Goal: Task Accomplishment & Management: Use online tool/utility

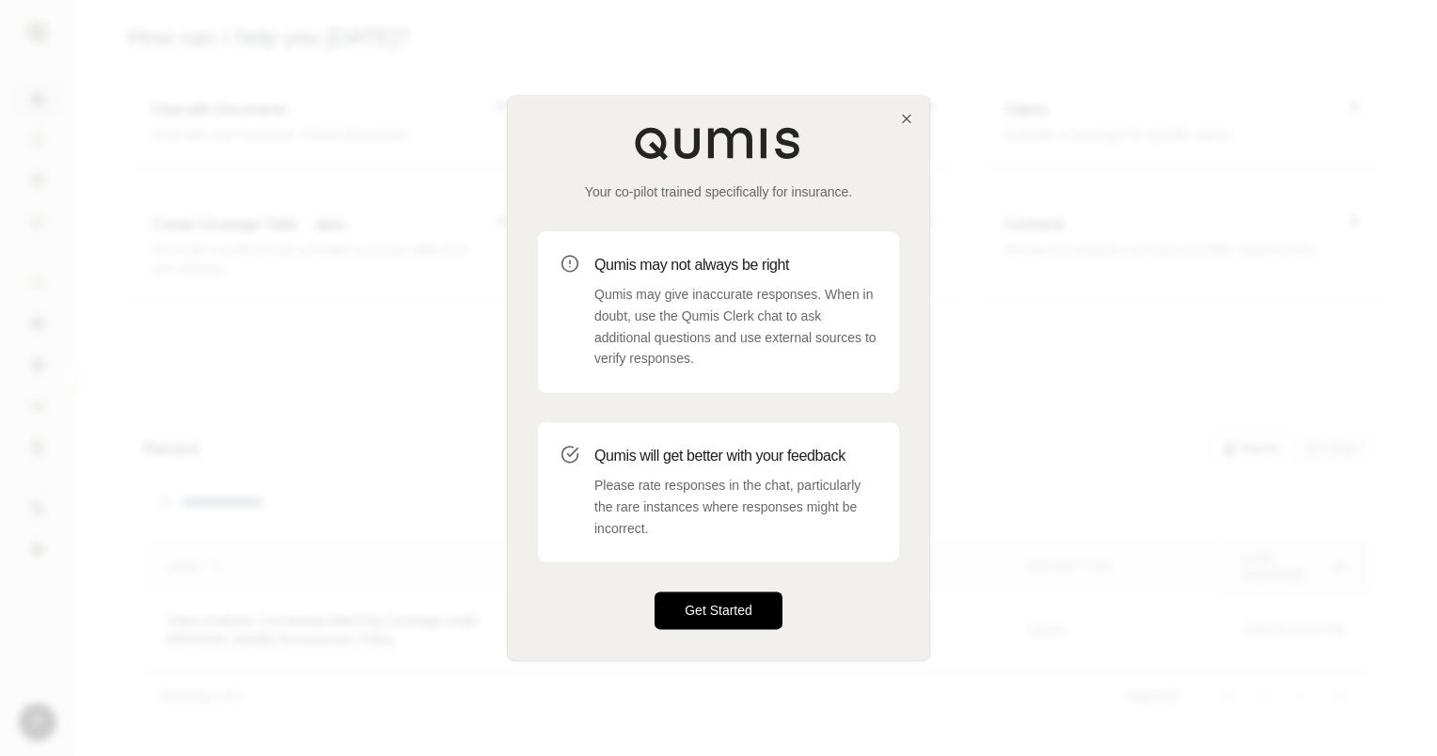
click at [718, 612] on button "Get Started" at bounding box center [719, 611] width 128 height 38
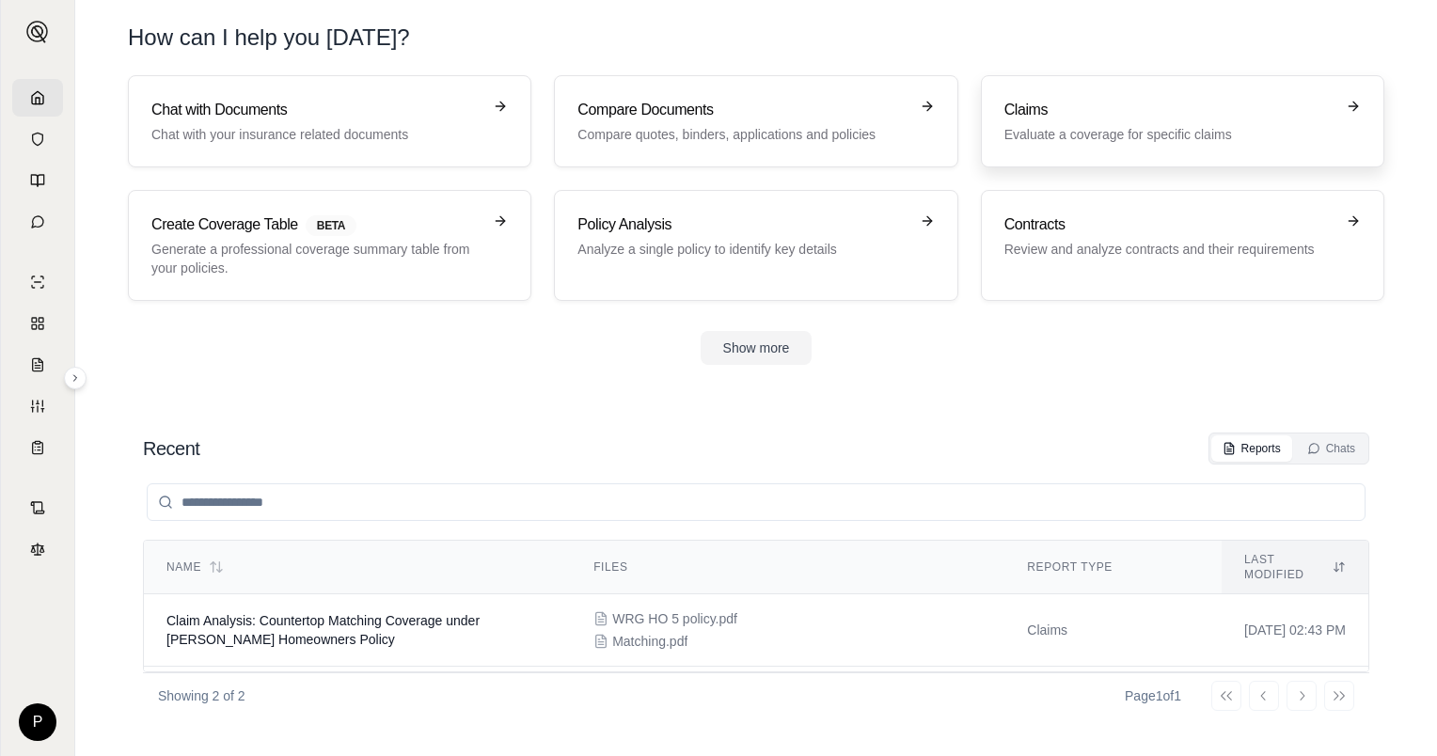
click at [1062, 133] on p "Evaluate a coverage for specific claims" at bounding box center [1169, 134] width 330 height 19
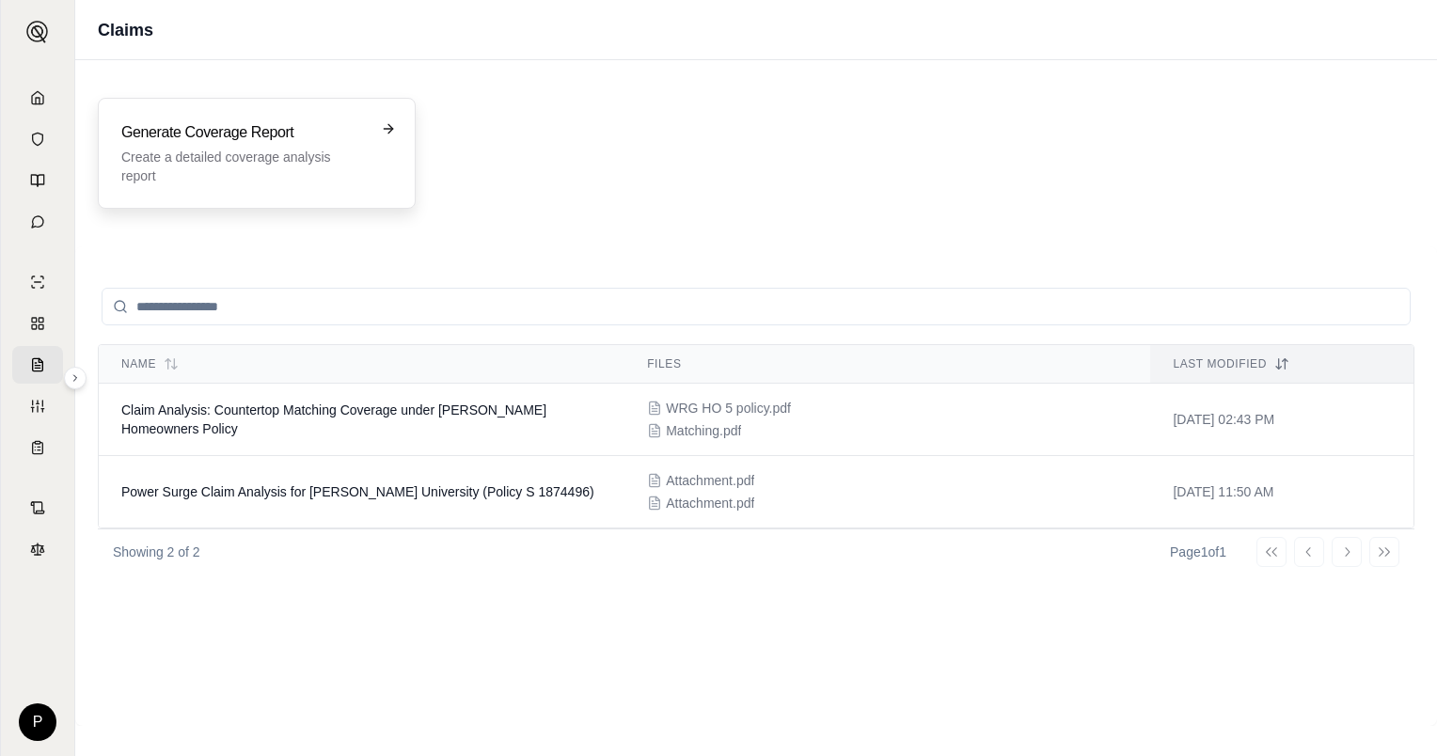
click at [288, 141] on h3 "Generate Coverage Report" at bounding box center [243, 132] width 245 height 23
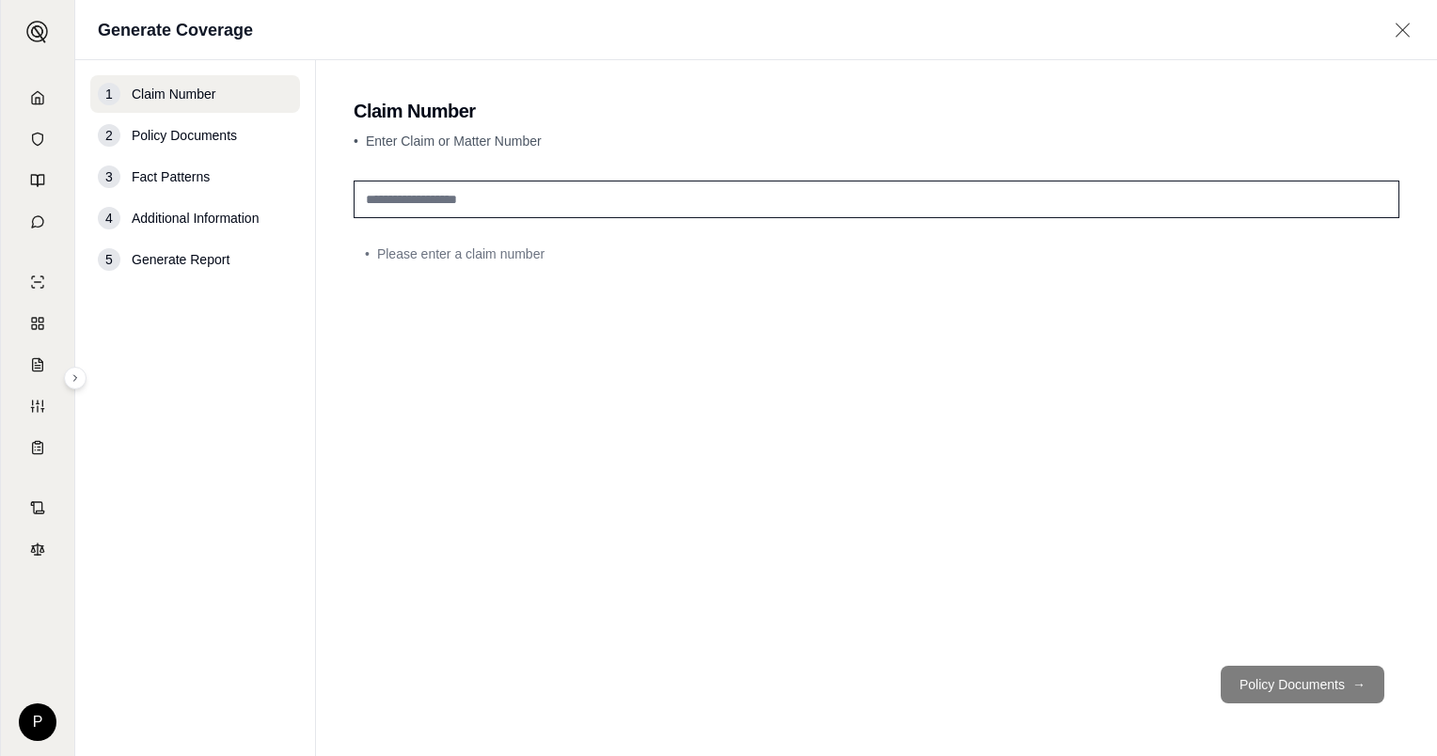
click at [528, 203] on input "text" at bounding box center [877, 200] width 1046 height 38
type input "*******"
click at [1253, 682] on button "Policy Documents →" at bounding box center [1303, 685] width 164 height 38
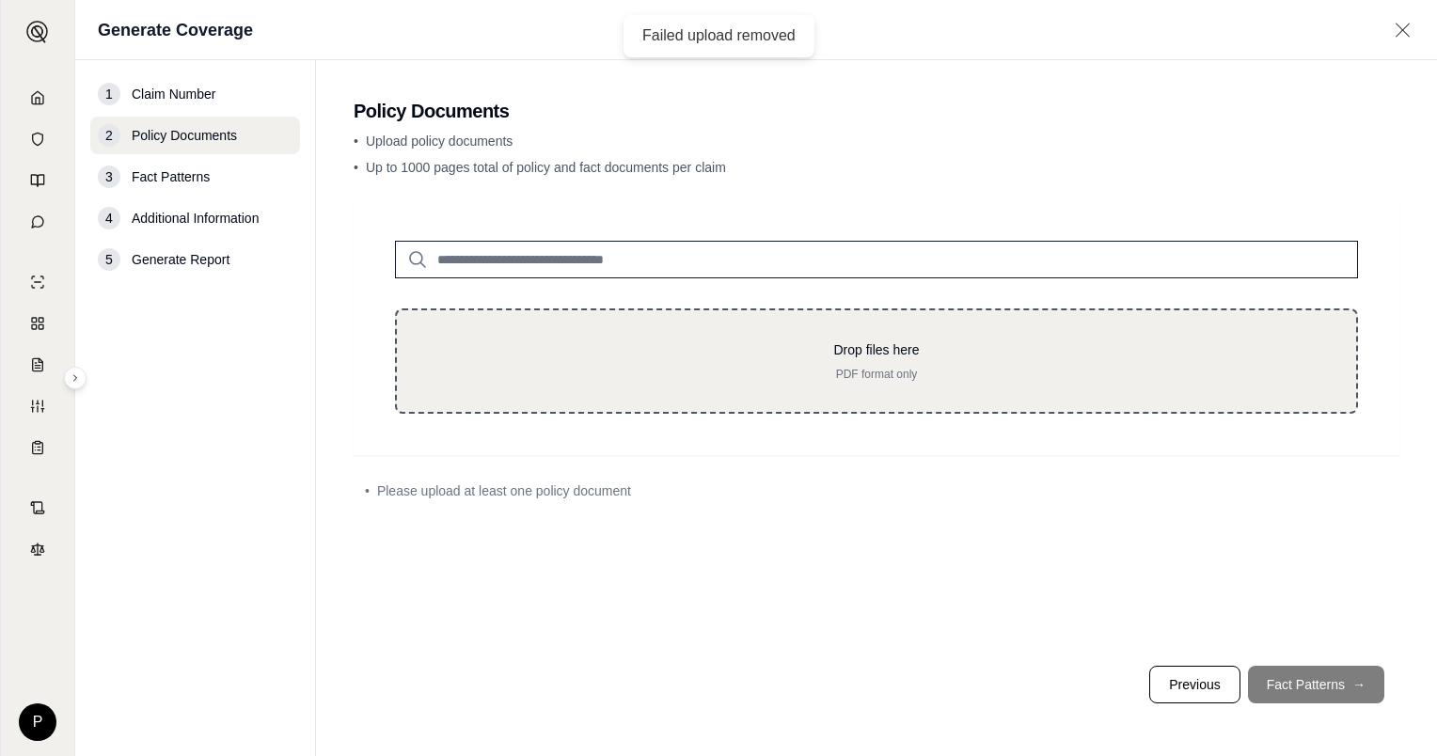
click at [753, 352] on p "Drop files here" at bounding box center [876, 349] width 899 height 19
click at [734, 368] on p "PDF format only" at bounding box center [876, 374] width 899 height 15
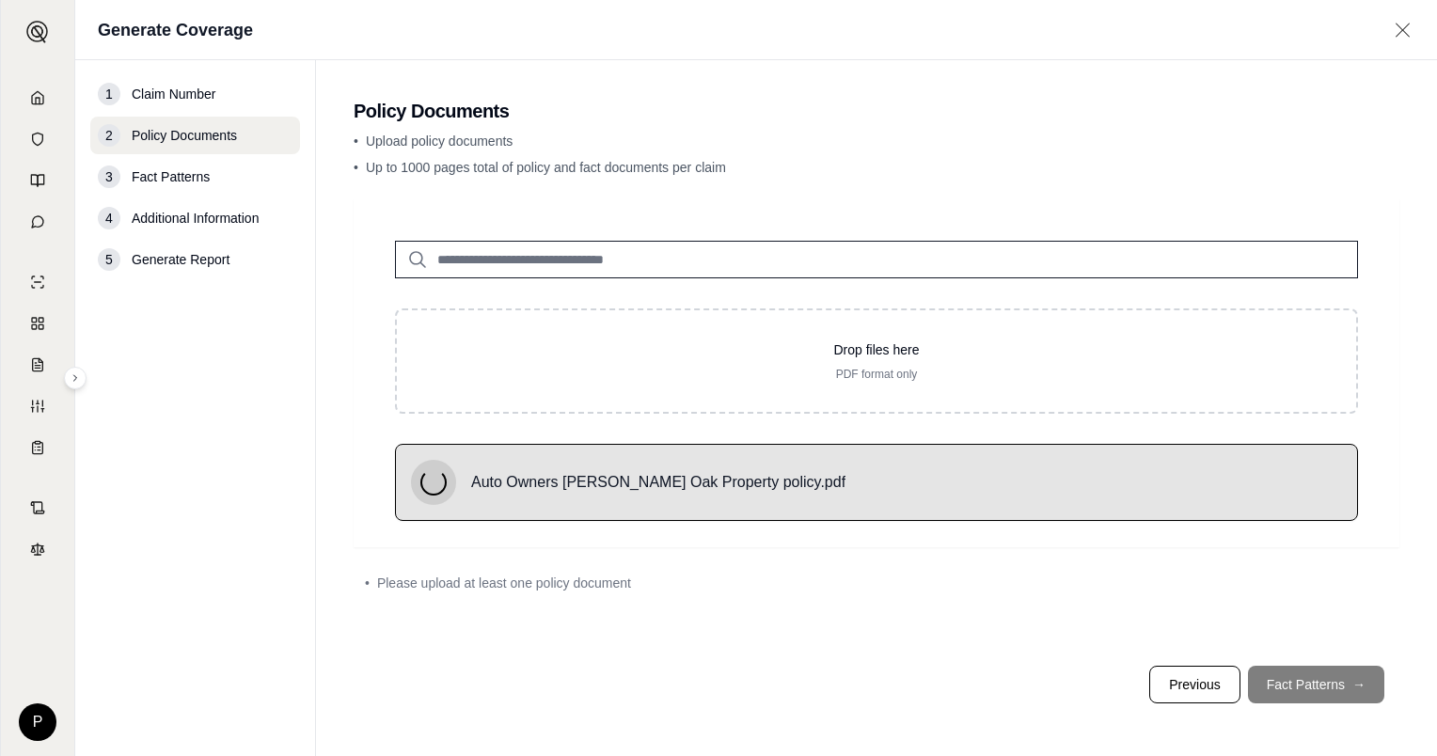
click at [1317, 679] on footer "Previous Fact Patterns →" at bounding box center [877, 685] width 1046 height 68
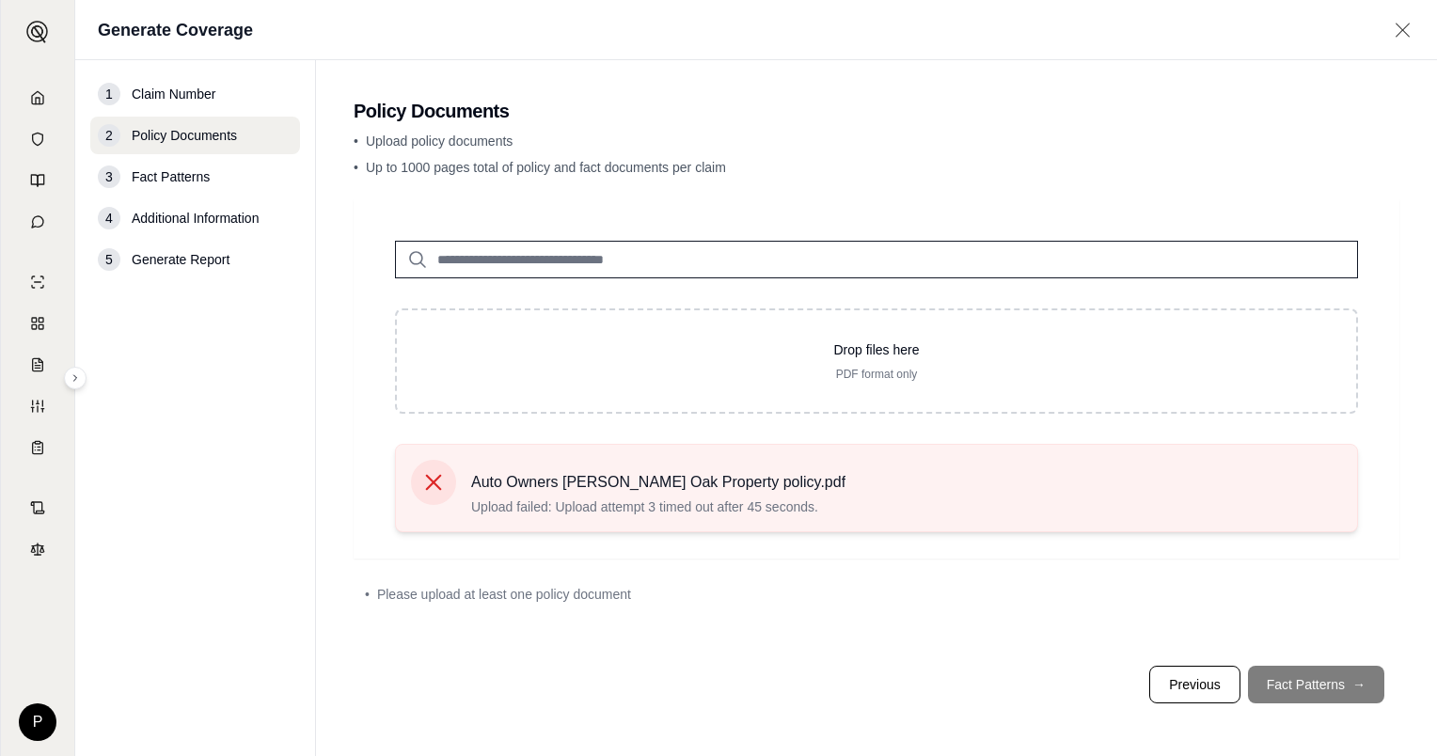
click at [623, 472] on span "Auto Owners Rusty Oak Property policy.pdf" at bounding box center [658, 482] width 374 height 23
click at [432, 472] on icon at bounding box center [433, 482] width 26 height 26
click at [436, 479] on icon at bounding box center [433, 482] width 26 height 26
click at [437, 479] on icon at bounding box center [433, 482] width 26 height 26
drag, startPoint x: 446, startPoint y: 482, endPoint x: 661, endPoint y: 528, distance: 220.0
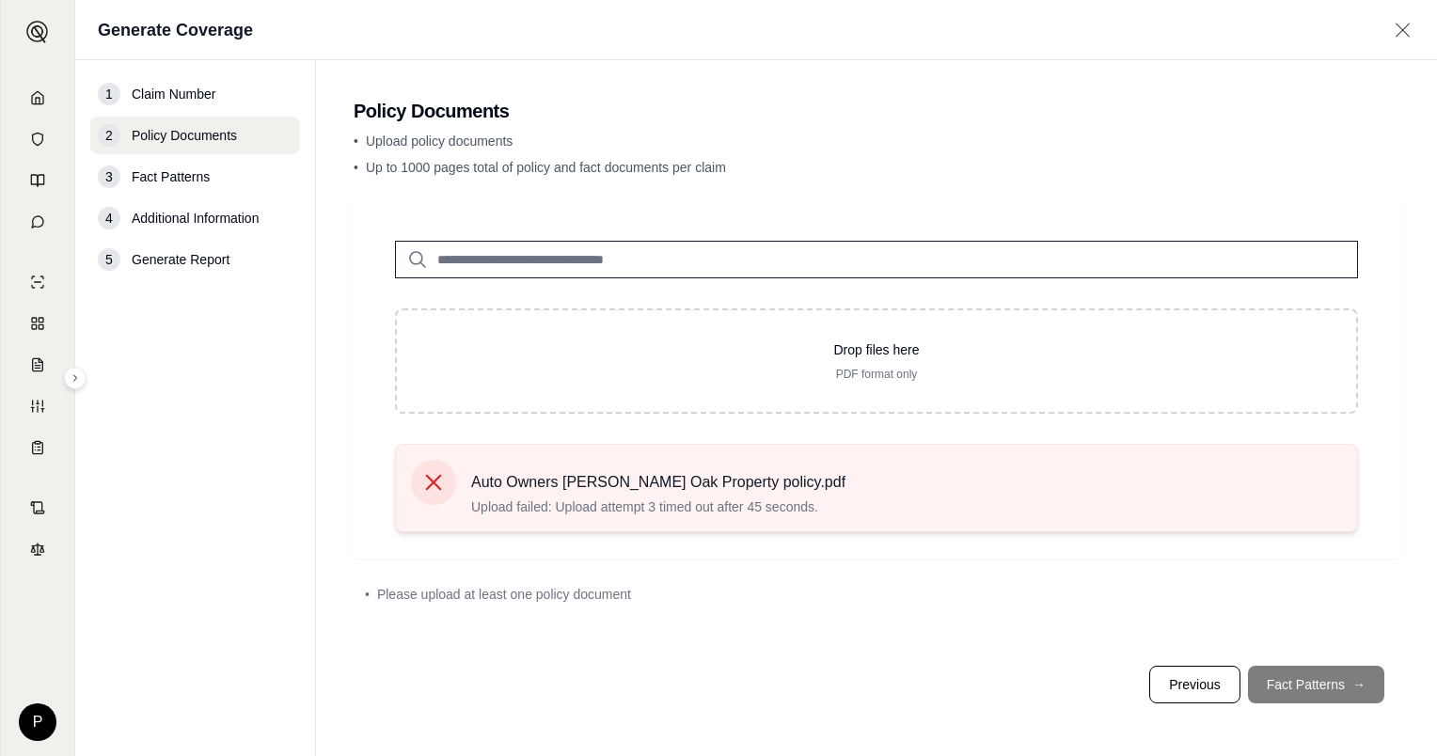
click at [651, 527] on div "Auto Owners Rusty Oak Property policy.pdf Upload failed: Upload attempt 3 timed…" at bounding box center [876, 488] width 963 height 88
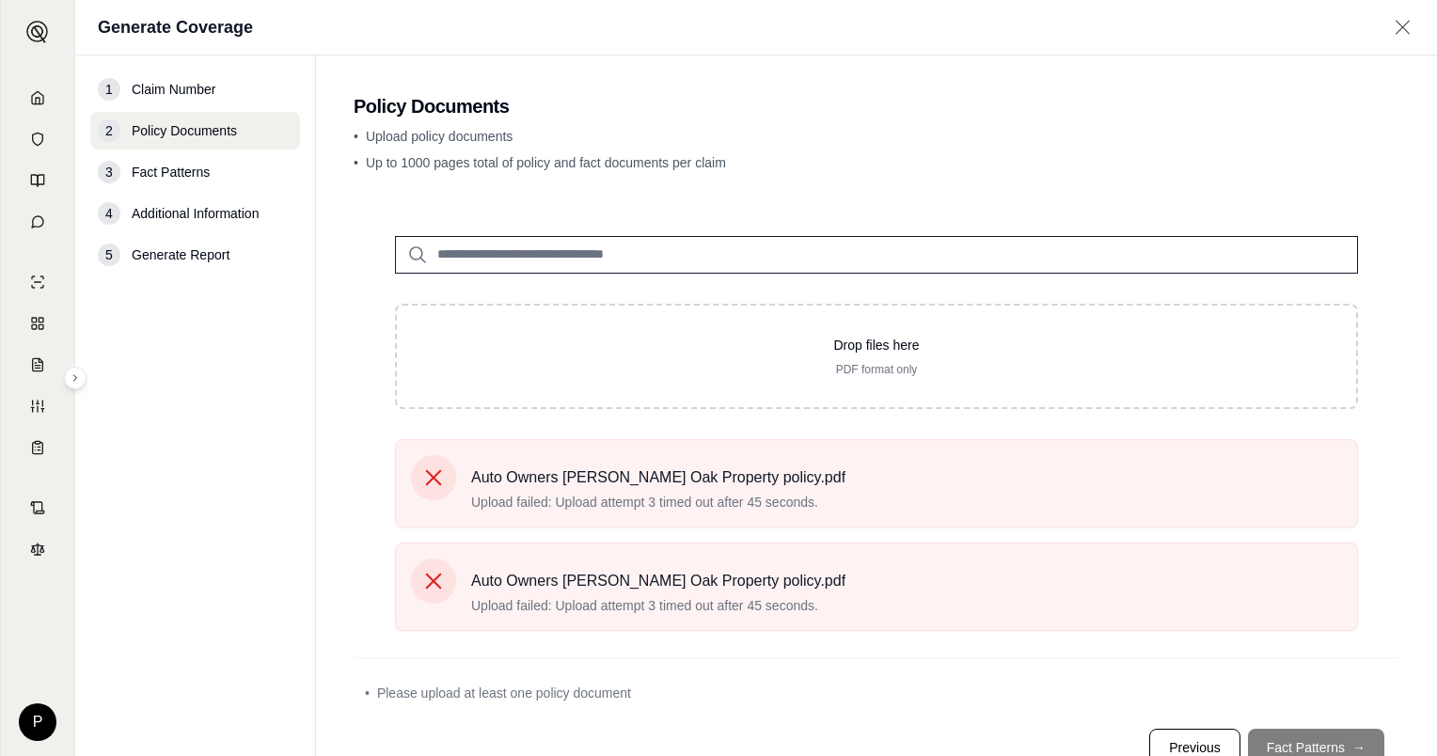
click at [1401, 24] on icon at bounding box center [1403, 27] width 24 height 19
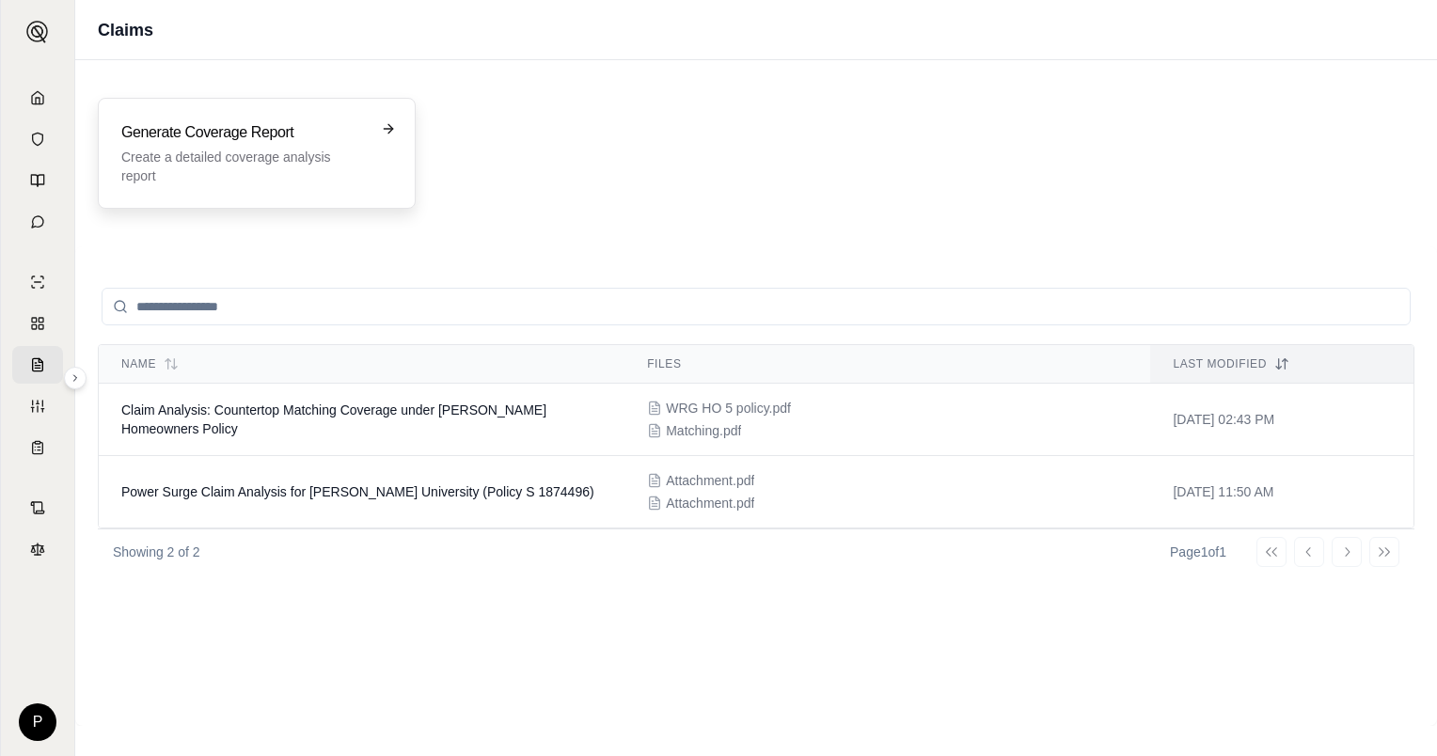
click at [389, 126] on icon at bounding box center [388, 128] width 15 height 15
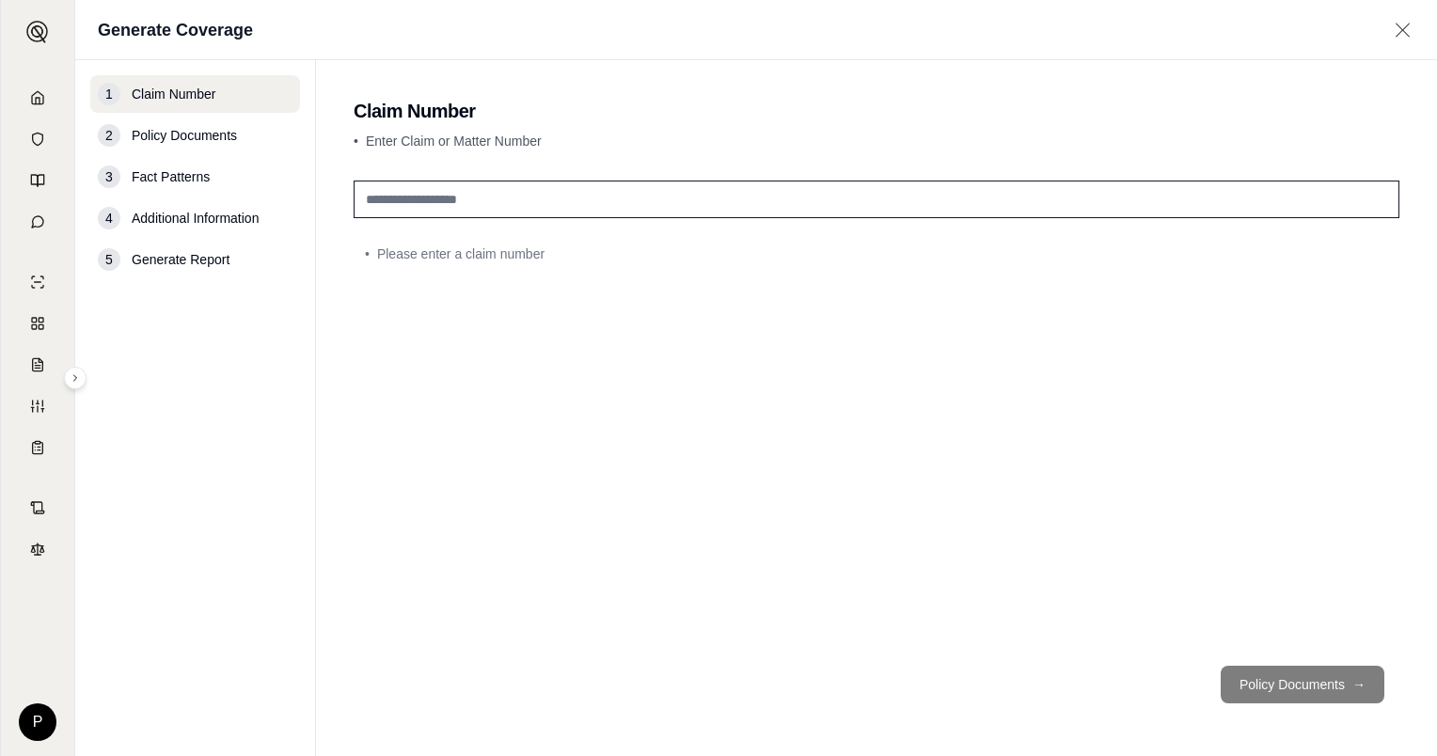
click at [545, 207] on input "text" at bounding box center [877, 200] width 1046 height 38
type input "*******"
click at [1232, 688] on button "Policy Documents →" at bounding box center [1303, 685] width 164 height 38
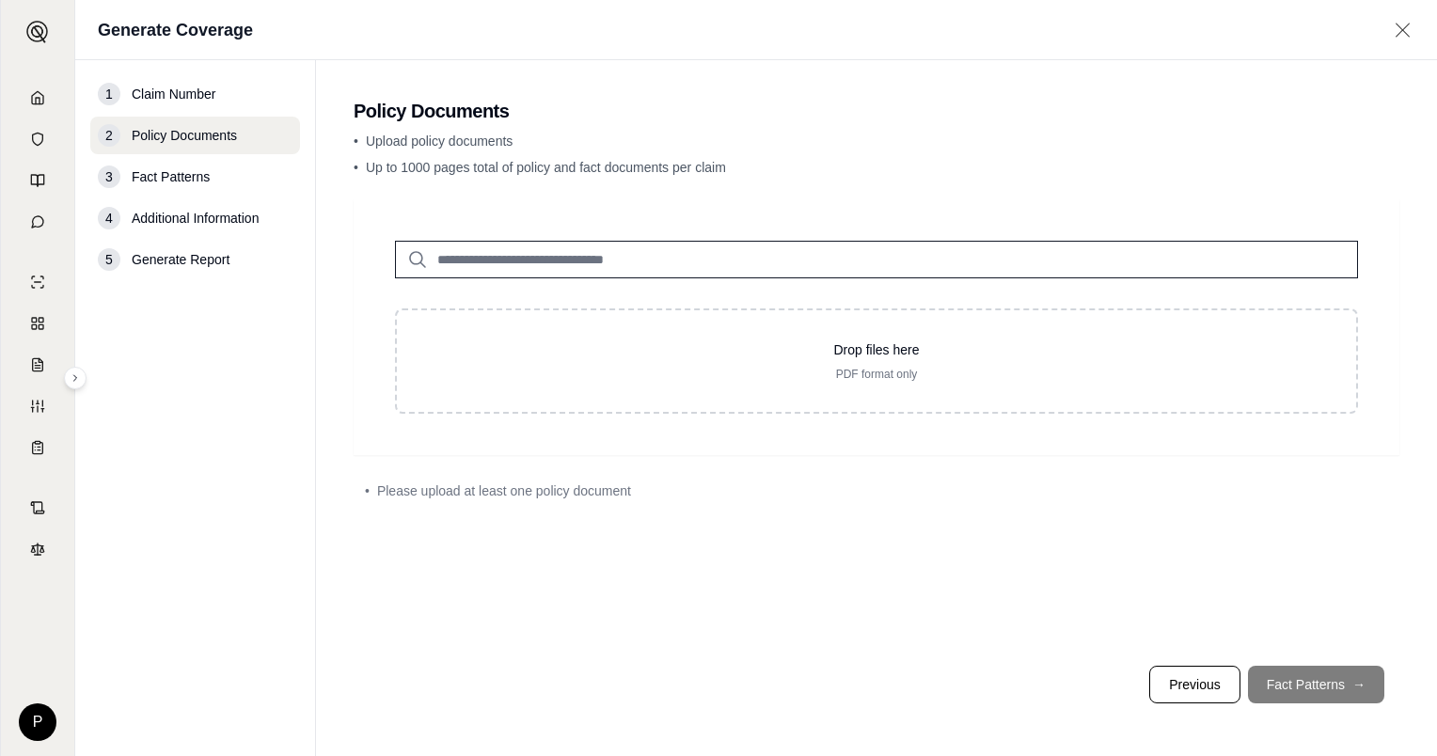
click at [648, 255] on input "search" at bounding box center [876, 260] width 963 height 38
click at [416, 256] on icon at bounding box center [417, 259] width 23 height 23
click at [414, 257] on icon at bounding box center [417, 259] width 23 height 23
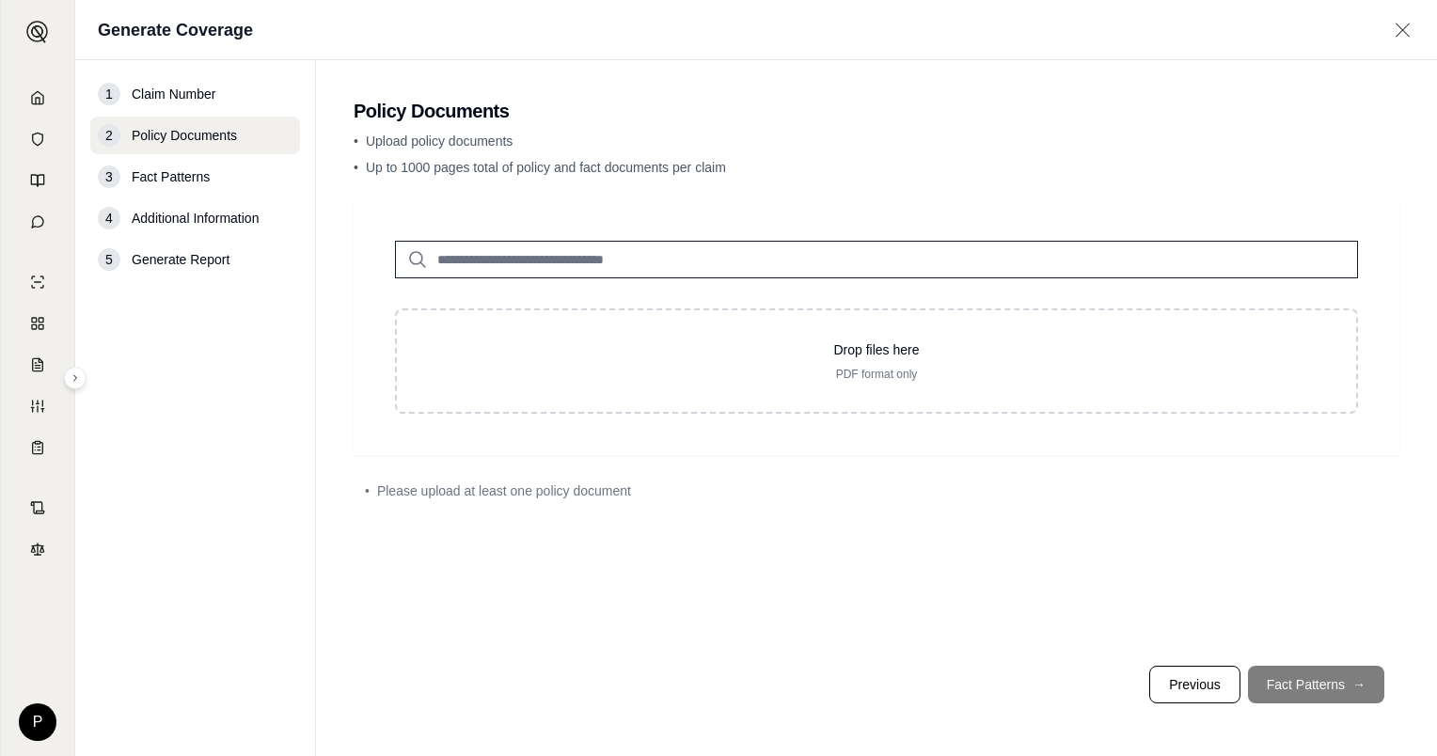
click at [497, 260] on input "search" at bounding box center [876, 260] width 963 height 38
click at [527, 260] on input "search" at bounding box center [876, 260] width 963 height 38
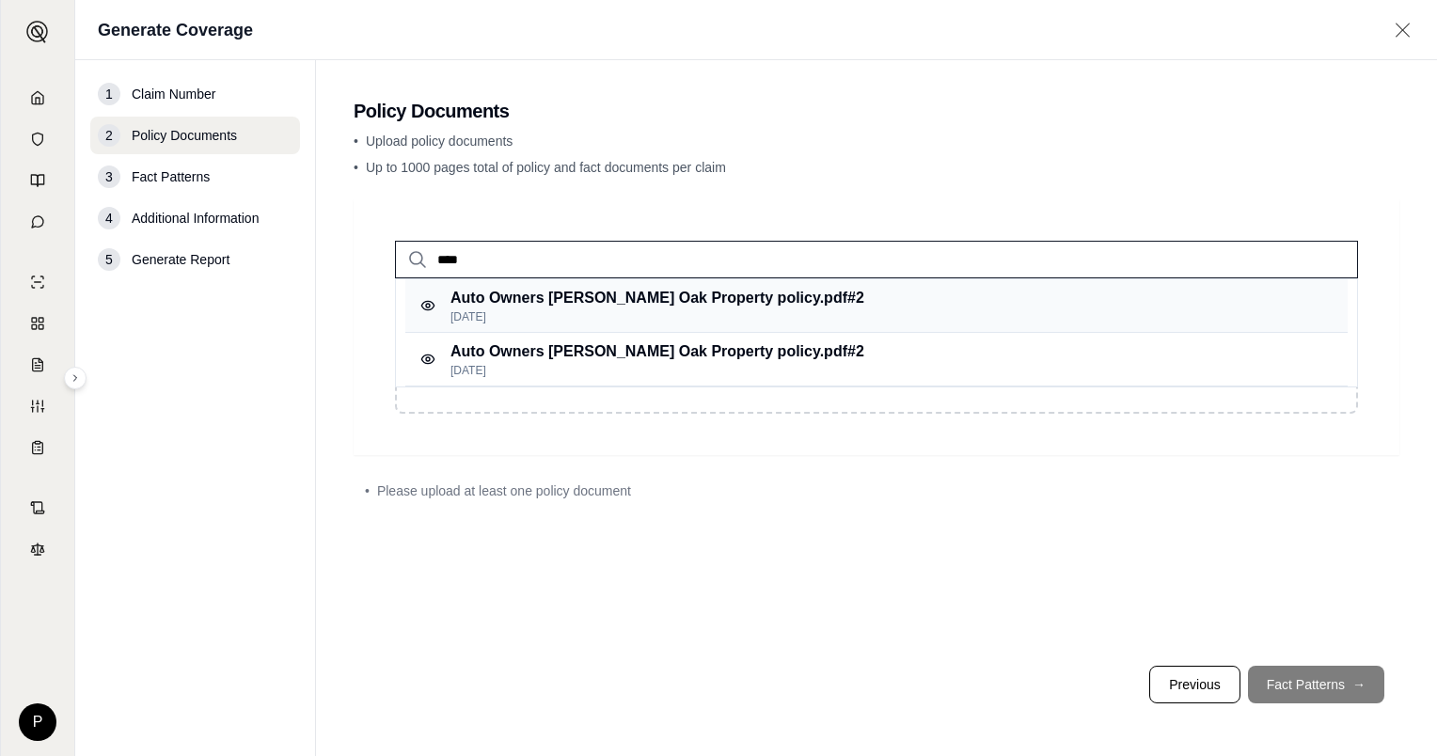
type input "****"
click at [606, 292] on p "Auto Owners Rusty Oak Property policy.pdf #2" at bounding box center [657, 298] width 414 height 23
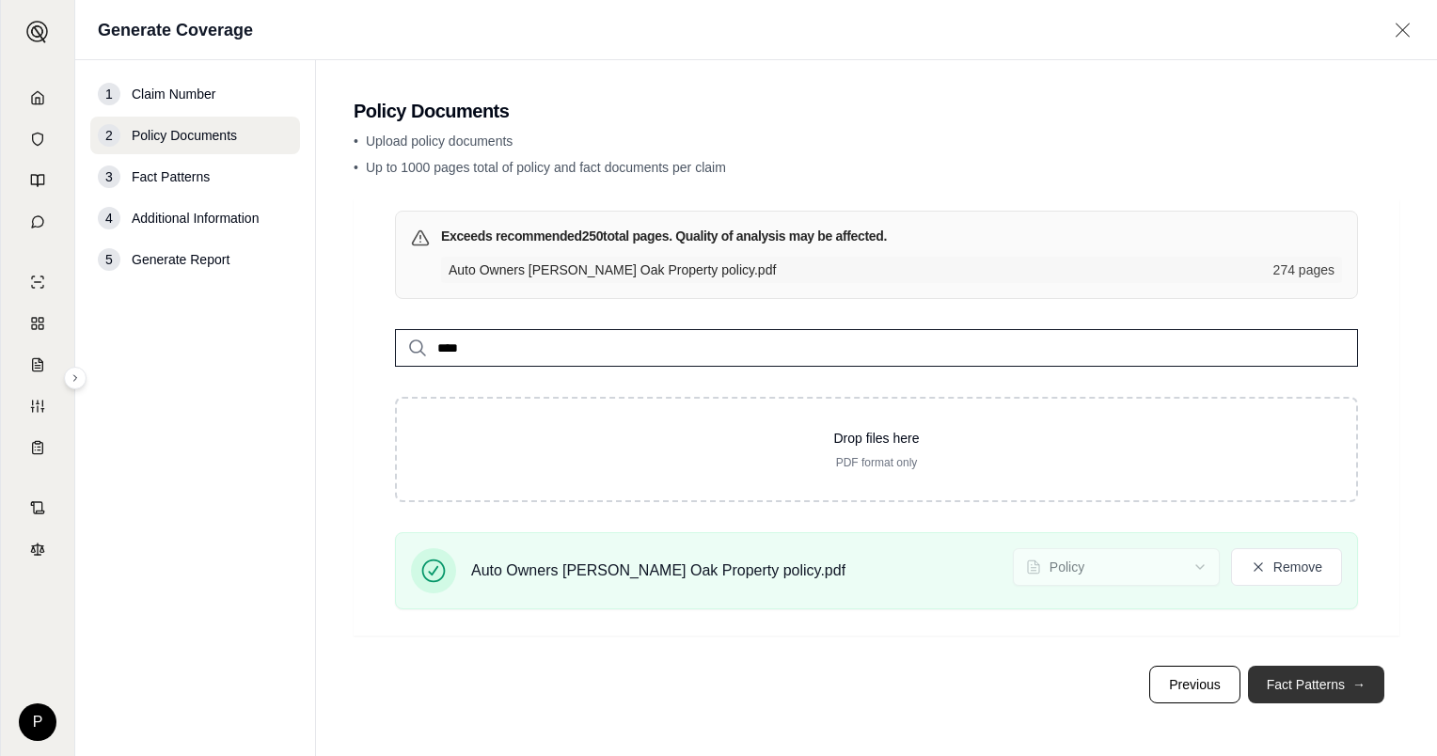
click at [1287, 675] on button "Fact Patterns →" at bounding box center [1316, 685] width 136 height 38
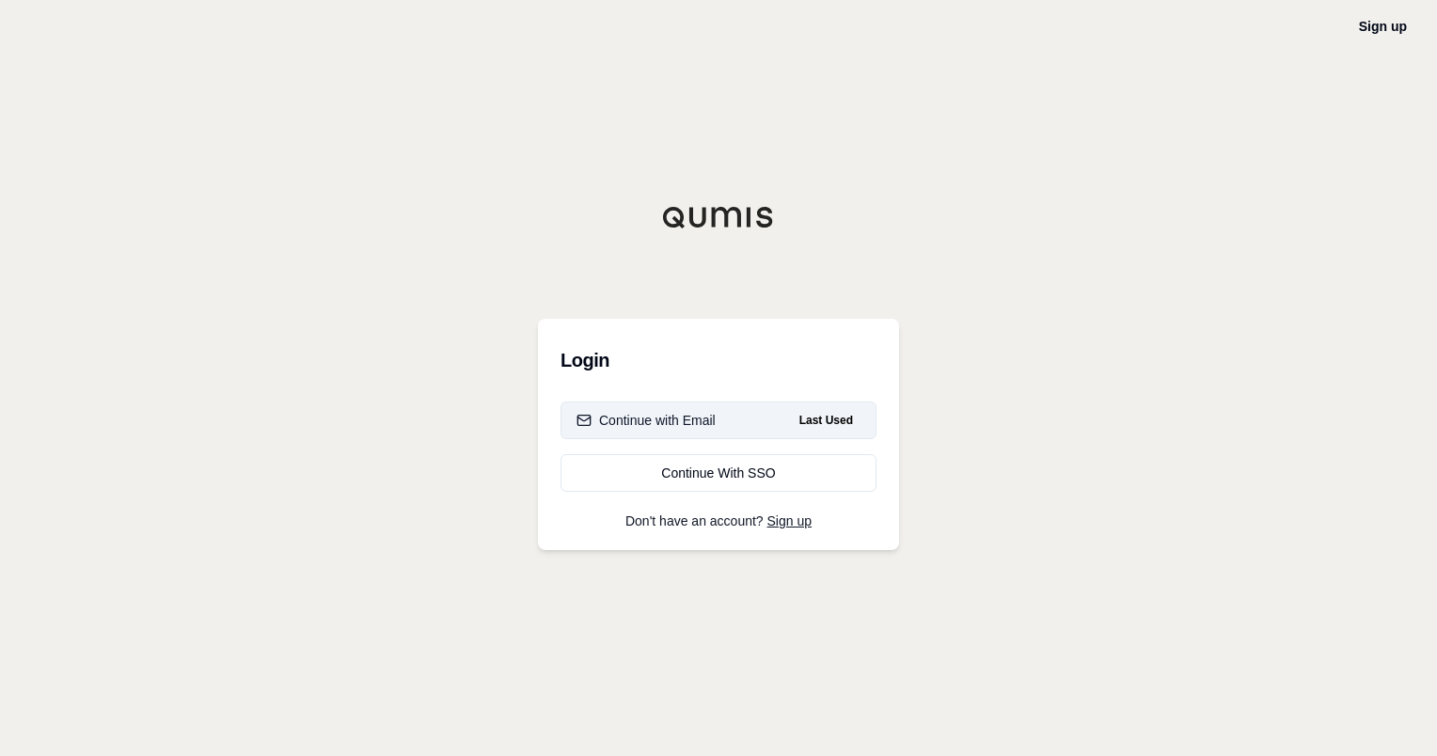
click at [703, 419] on div "Continue with Email" at bounding box center [645, 420] width 139 height 19
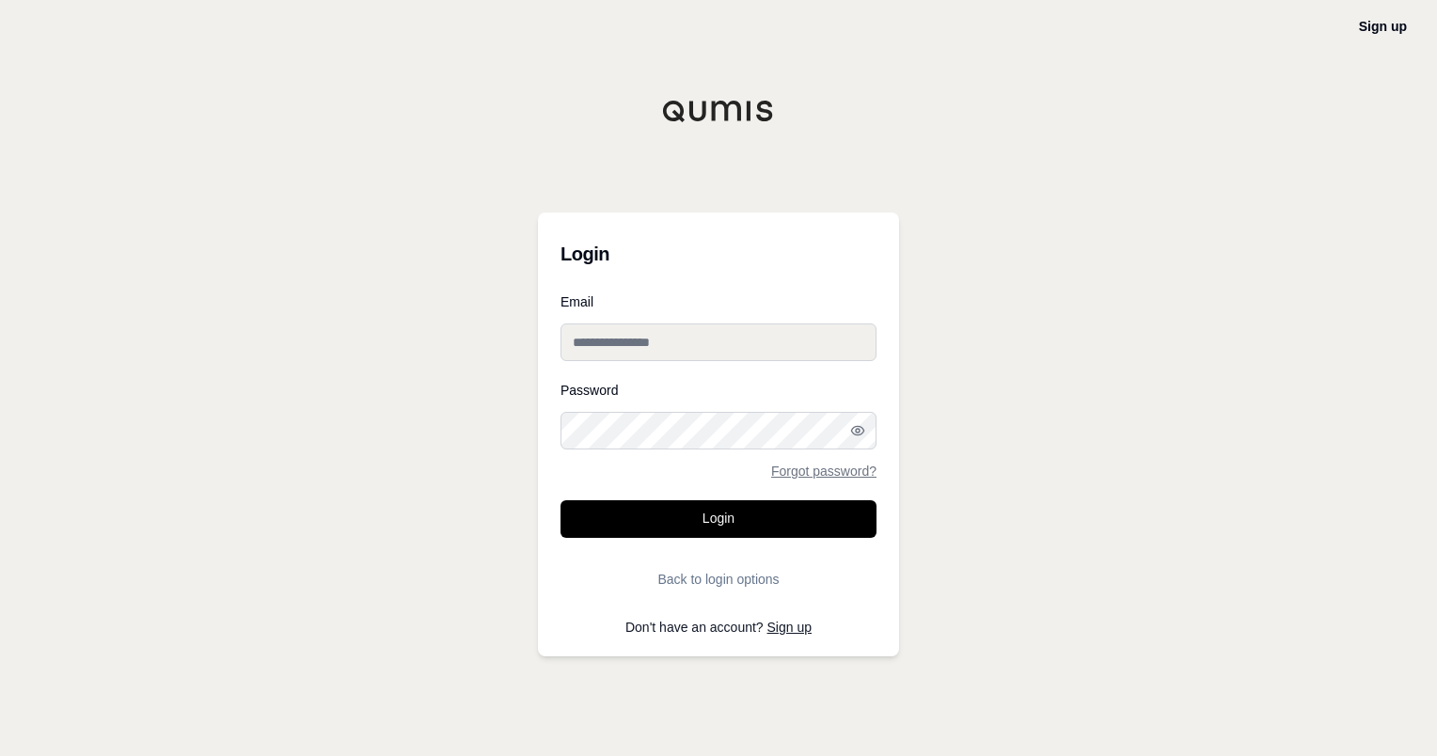
type input "**********"
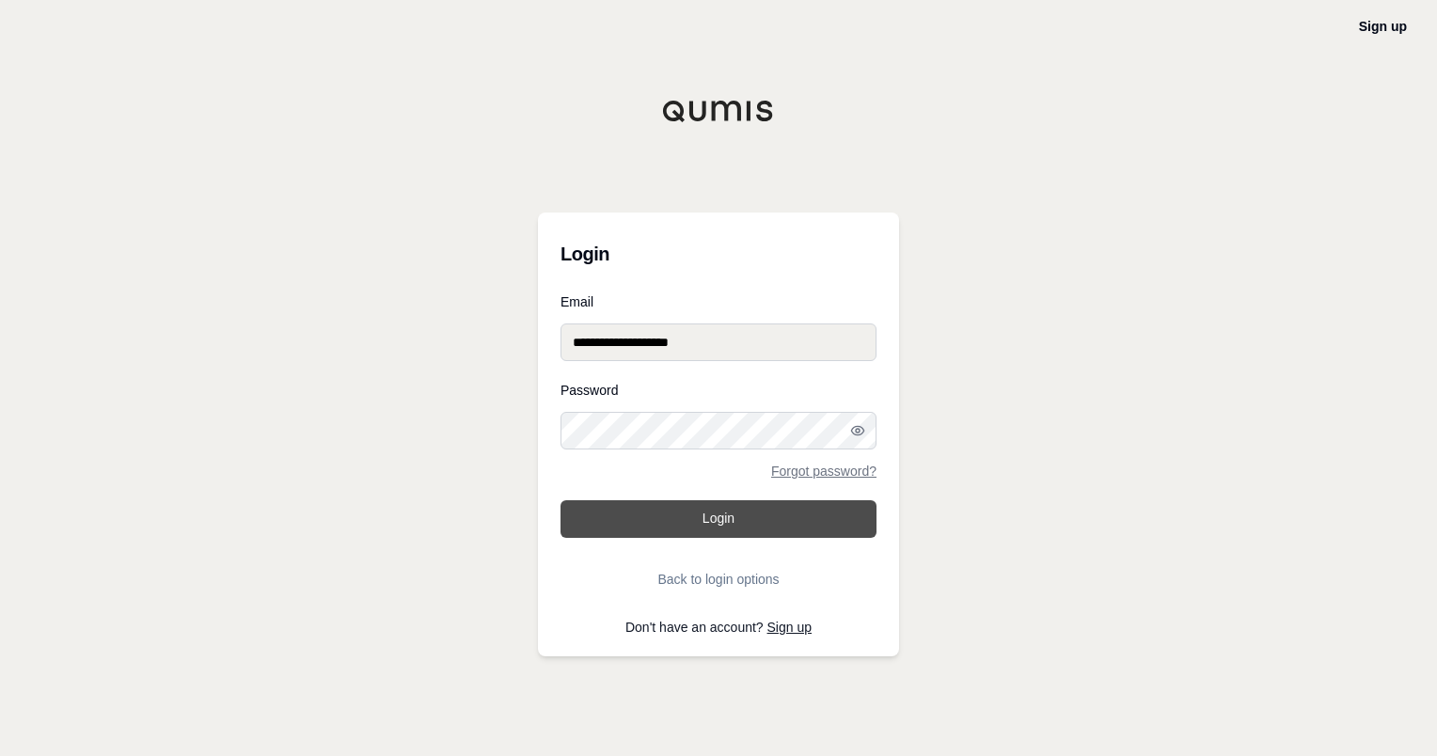
click at [741, 512] on button "Login" at bounding box center [718, 519] width 316 height 38
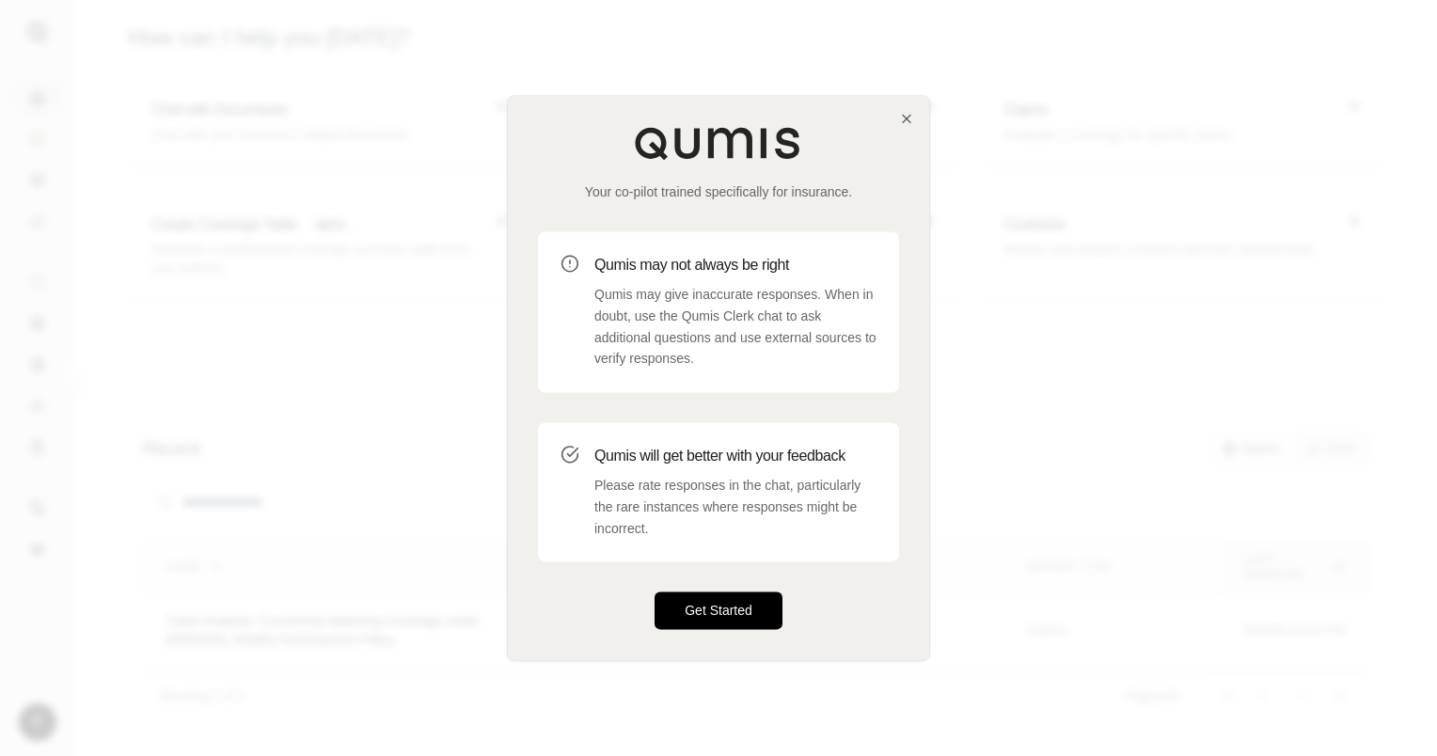
click at [730, 604] on button "Get Started" at bounding box center [719, 611] width 128 height 38
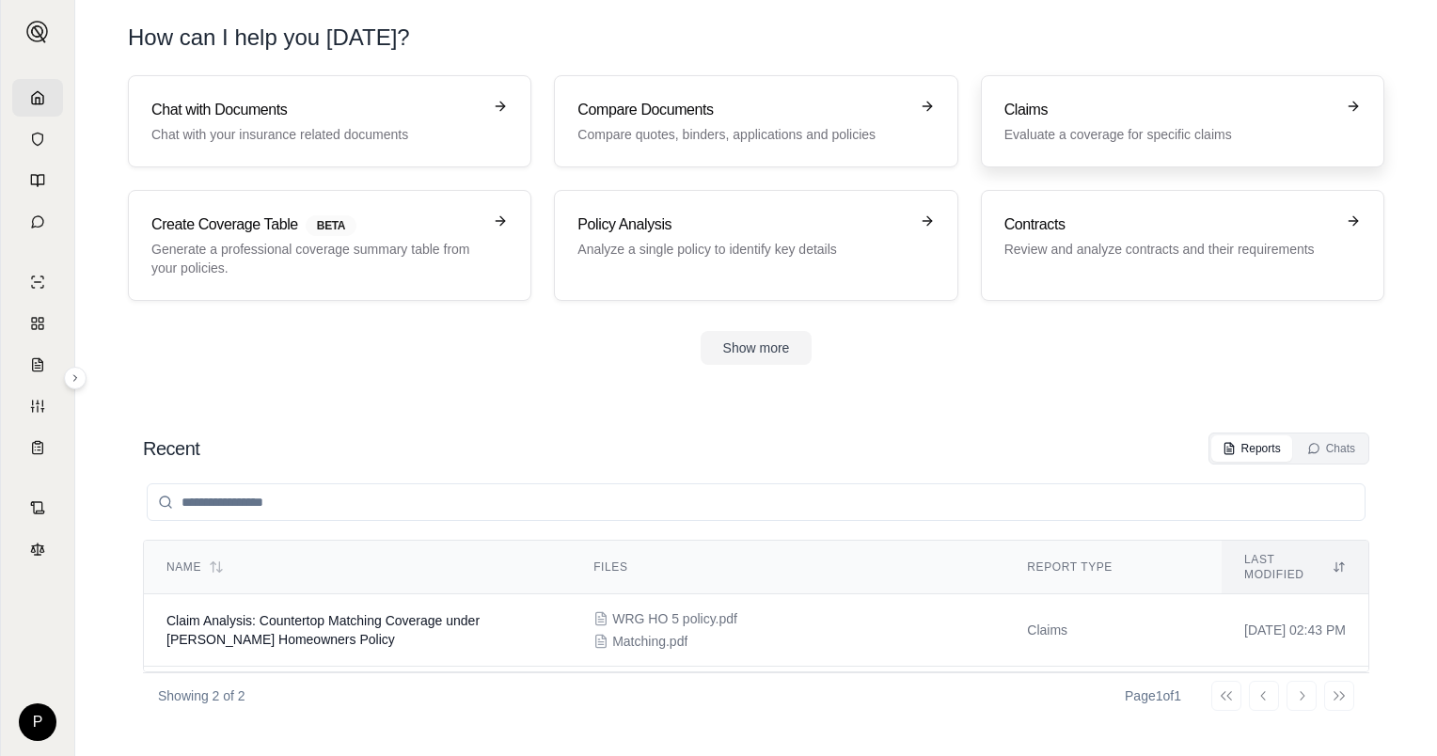
click at [1053, 120] on div "Claims Evaluate a coverage for specific claims" at bounding box center [1169, 121] width 330 height 45
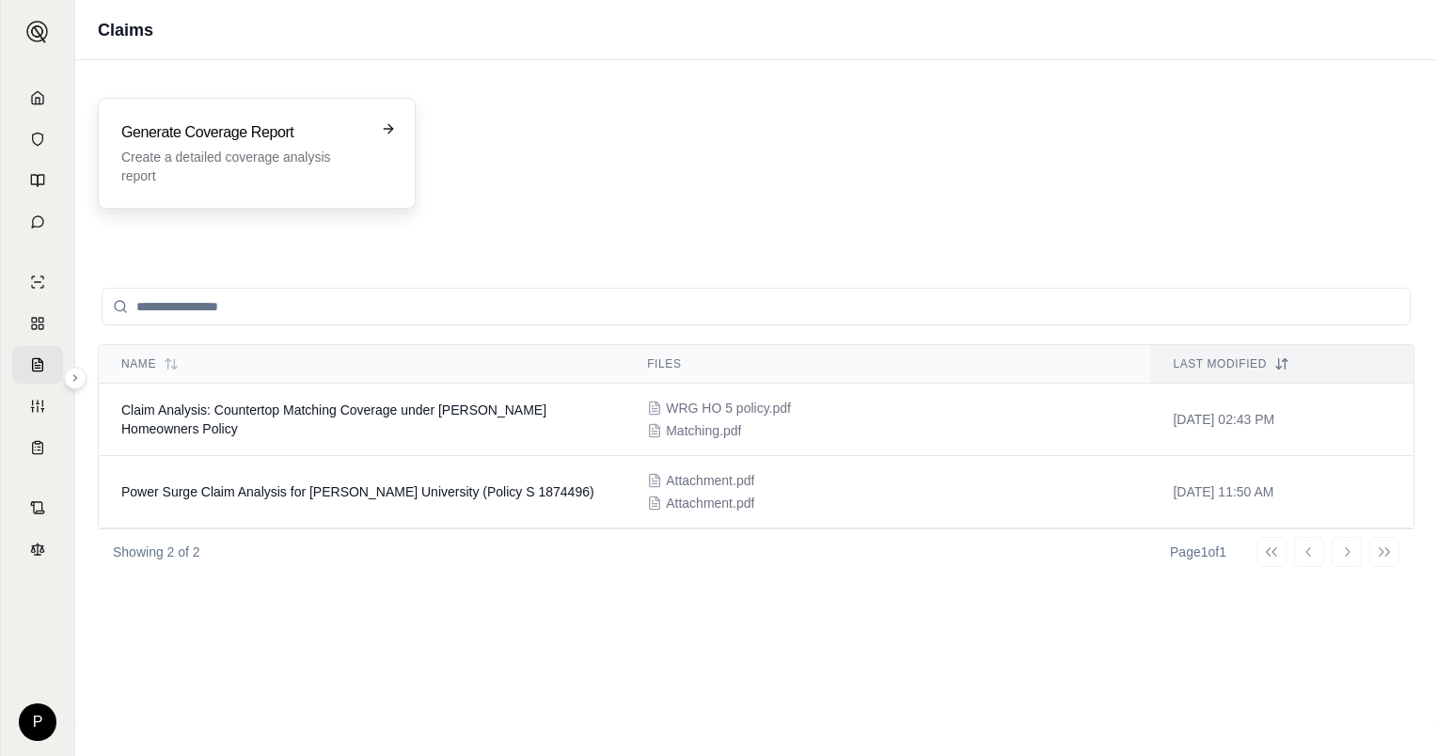
click at [360, 139] on h3 "Generate Coverage Report" at bounding box center [243, 132] width 245 height 23
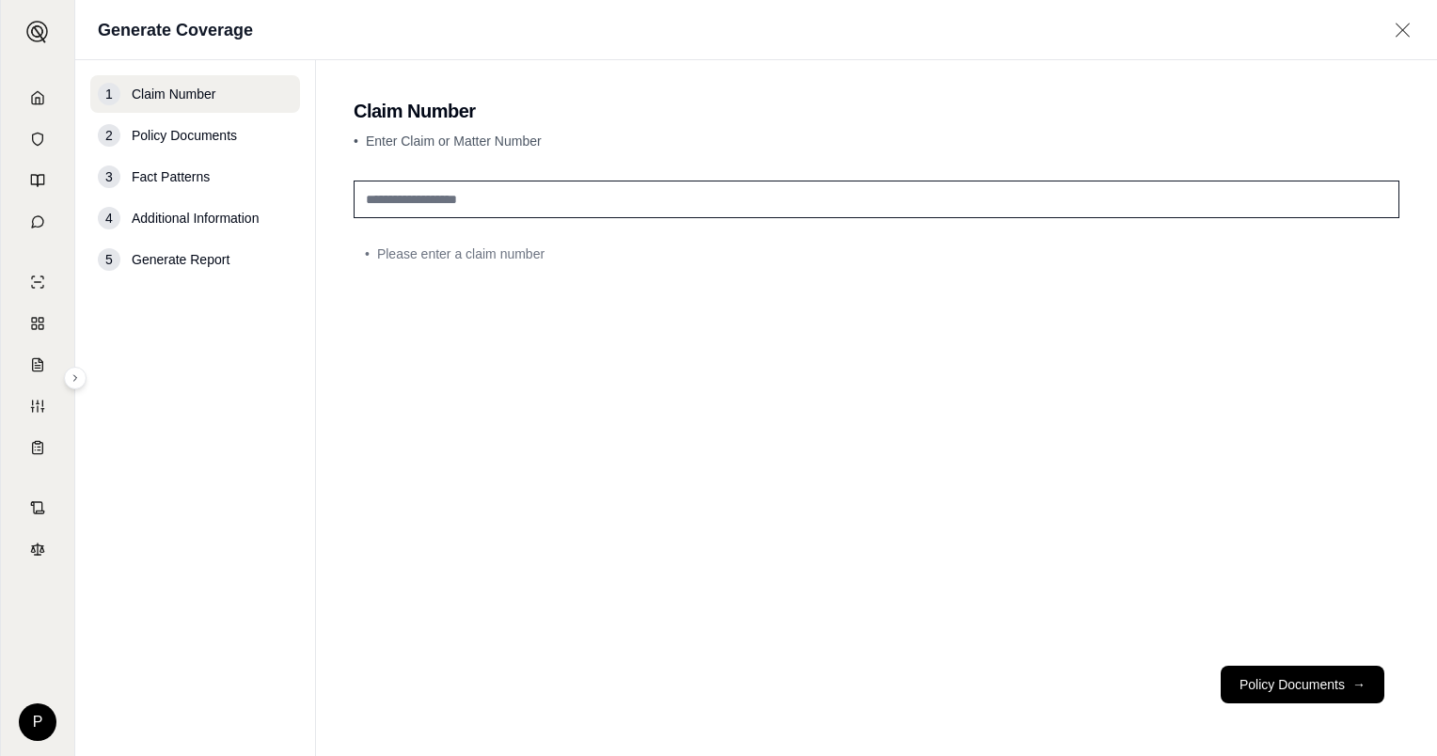
drag, startPoint x: 425, startPoint y: 196, endPoint x: 446, endPoint y: 203, distance: 22.0
click at [425, 197] on input "text" at bounding box center [877, 200] width 1046 height 38
type input "*******"
click at [1271, 675] on button "Policy Documents →" at bounding box center [1303, 685] width 164 height 38
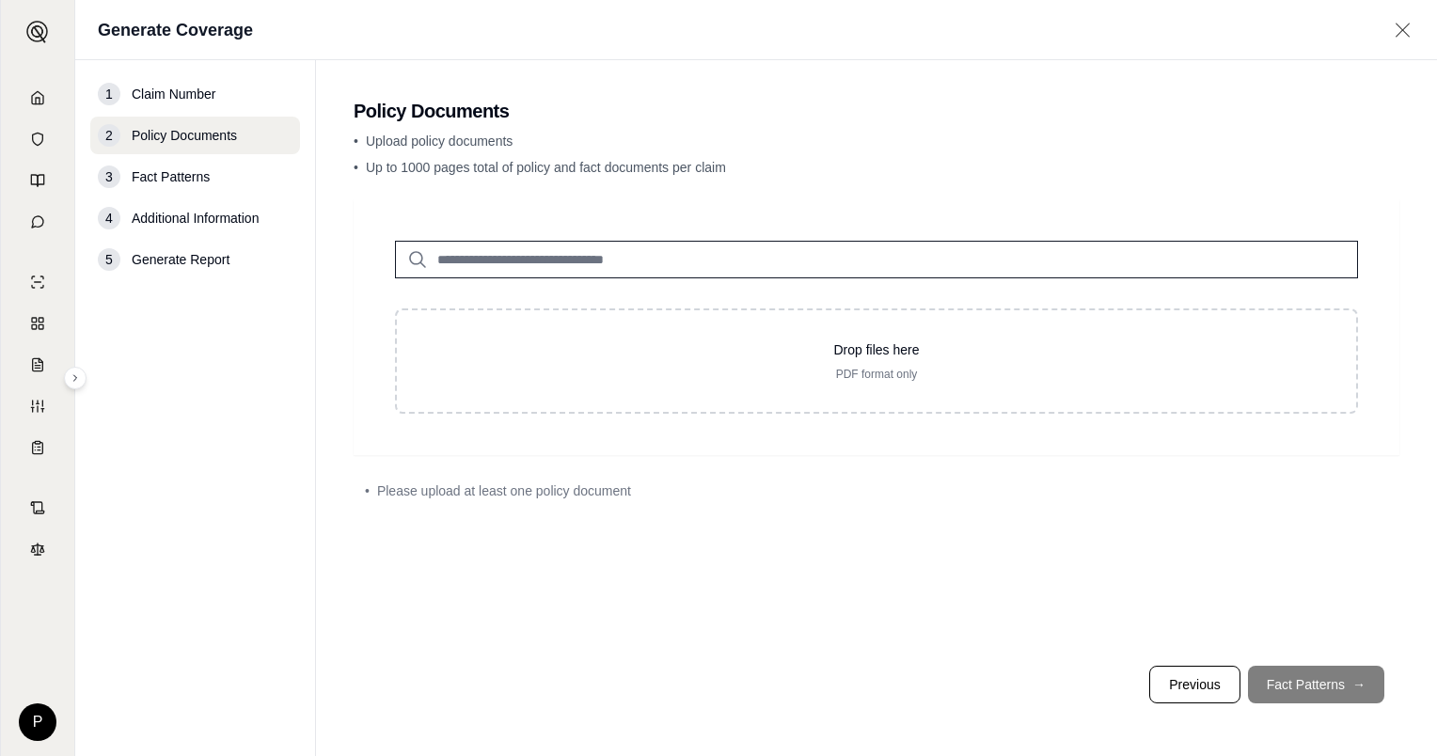
click at [640, 263] on input "search" at bounding box center [876, 260] width 963 height 38
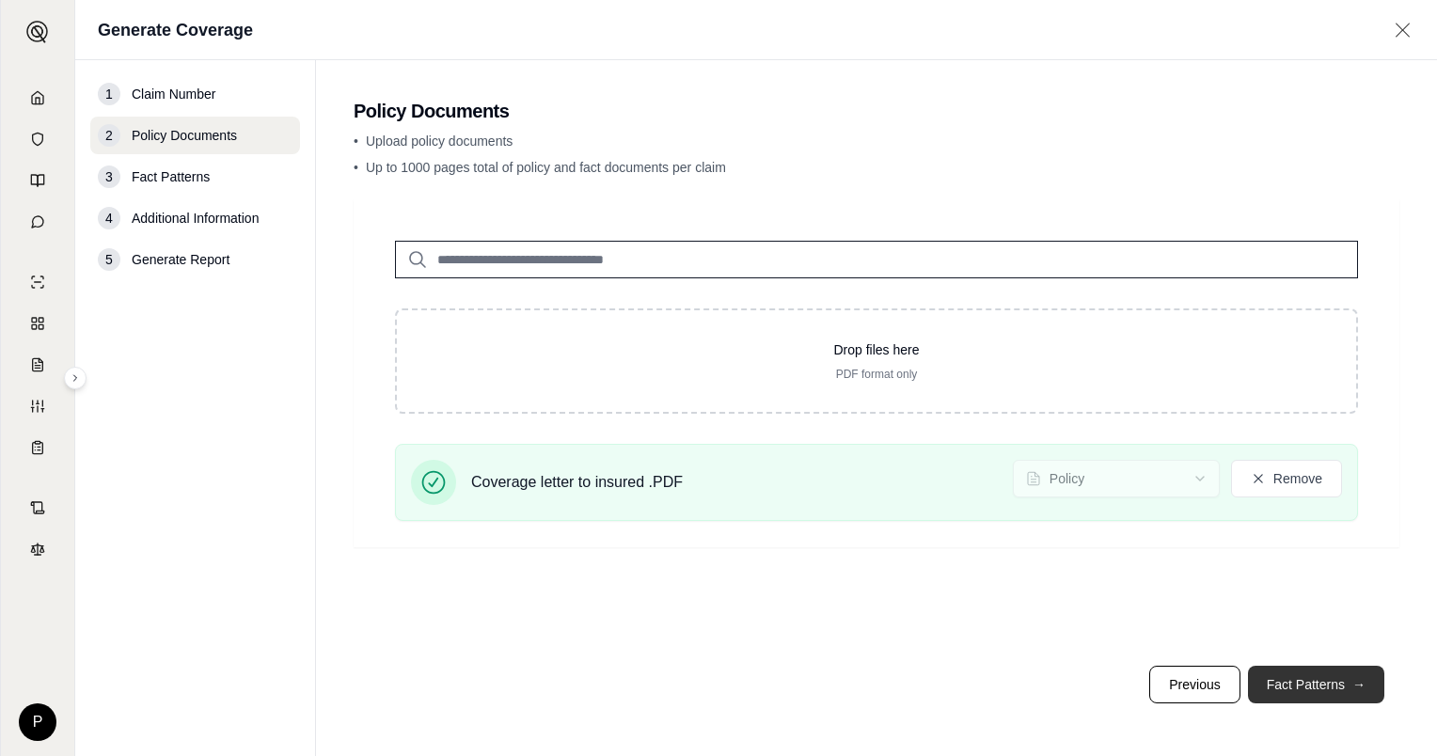
click at [1305, 683] on button "Fact Patterns →" at bounding box center [1316, 685] width 136 height 38
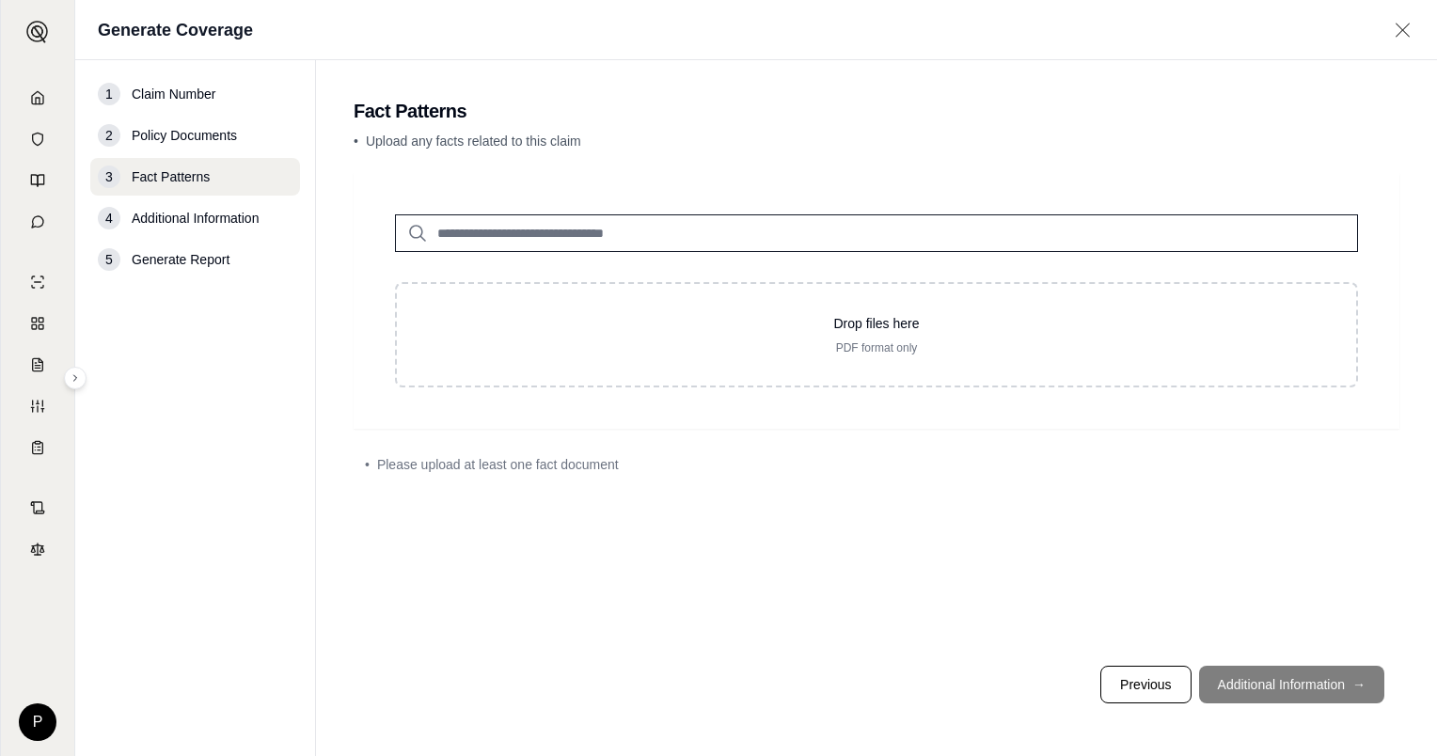
click at [235, 218] on span "Additional Information" at bounding box center [195, 218] width 127 height 19
click at [1279, 674] on footer "Previous Additional Information →" at bounding box center [877, 685] width 1046 height 68
click at [1358, 683] on footer "Previous Additional Information →" at bounding box center [877, 685] width 1046 height 68
click at [526, 463] on span "Please upload at least one fact document" at bounding box center [498, 464] width 242 height 19
click at [167, 127] on span "Policy Documents" at bounding box center [184, 135] width 105 height 19
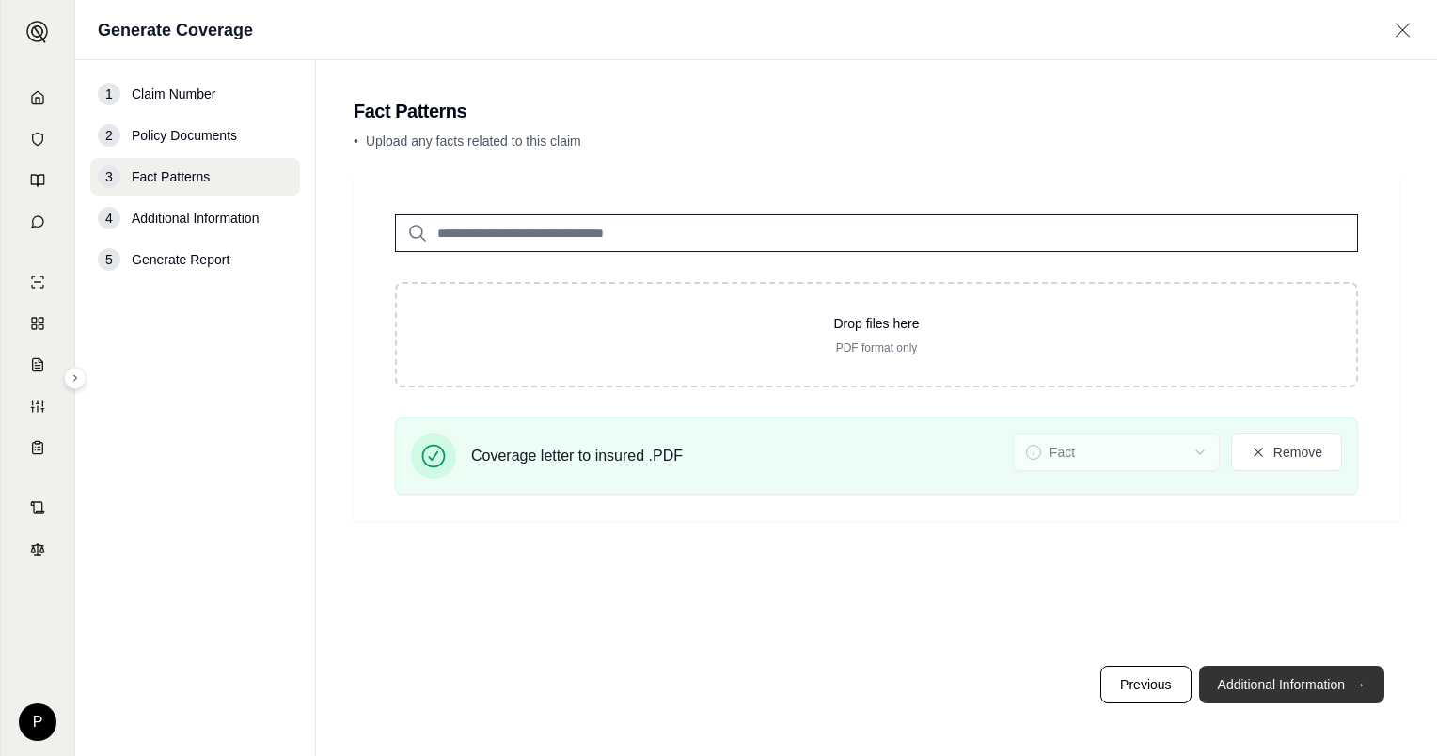
click at [1295, 679] on button "Additional Information →" at bounding box center [1291, 685] width 185 height 38
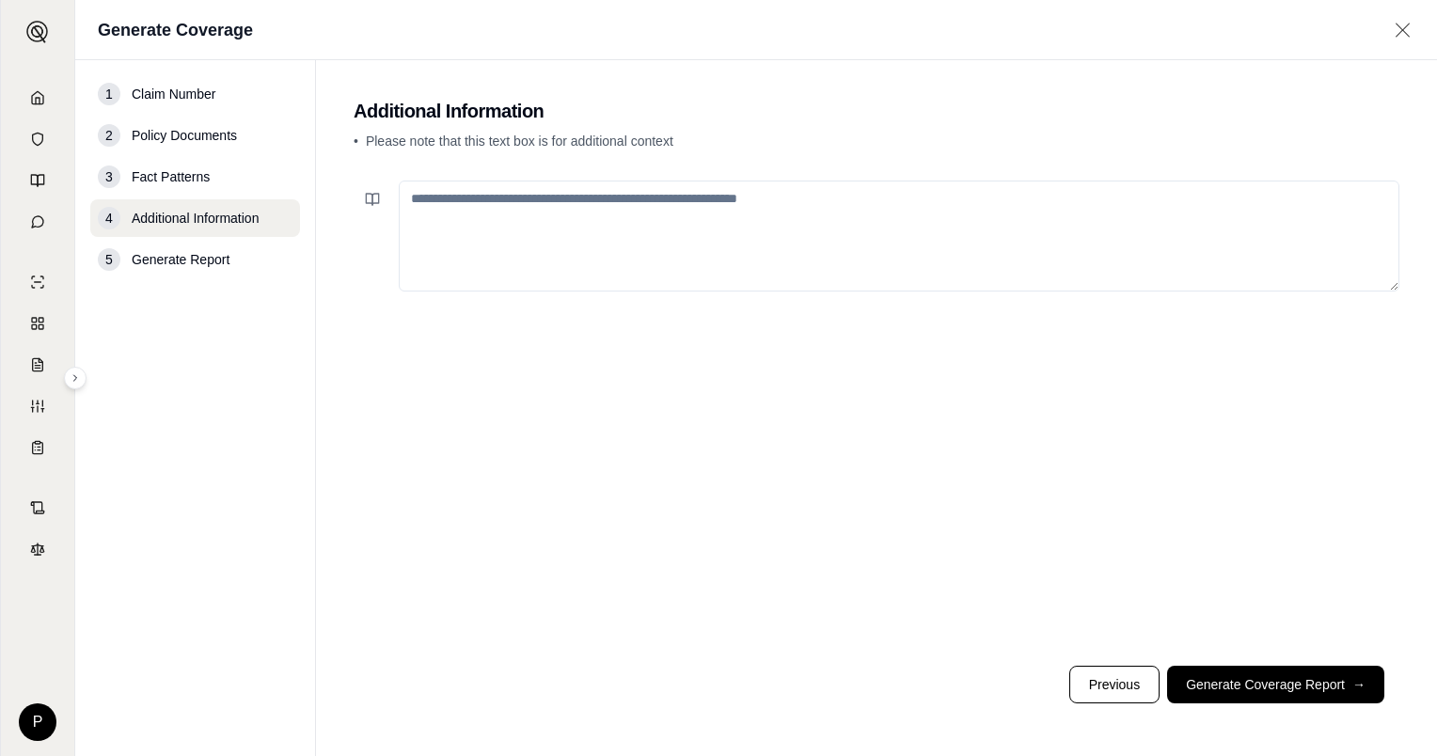
click at [846, 239] on textarea at bounding box center [899, 236] width 1001 height 111
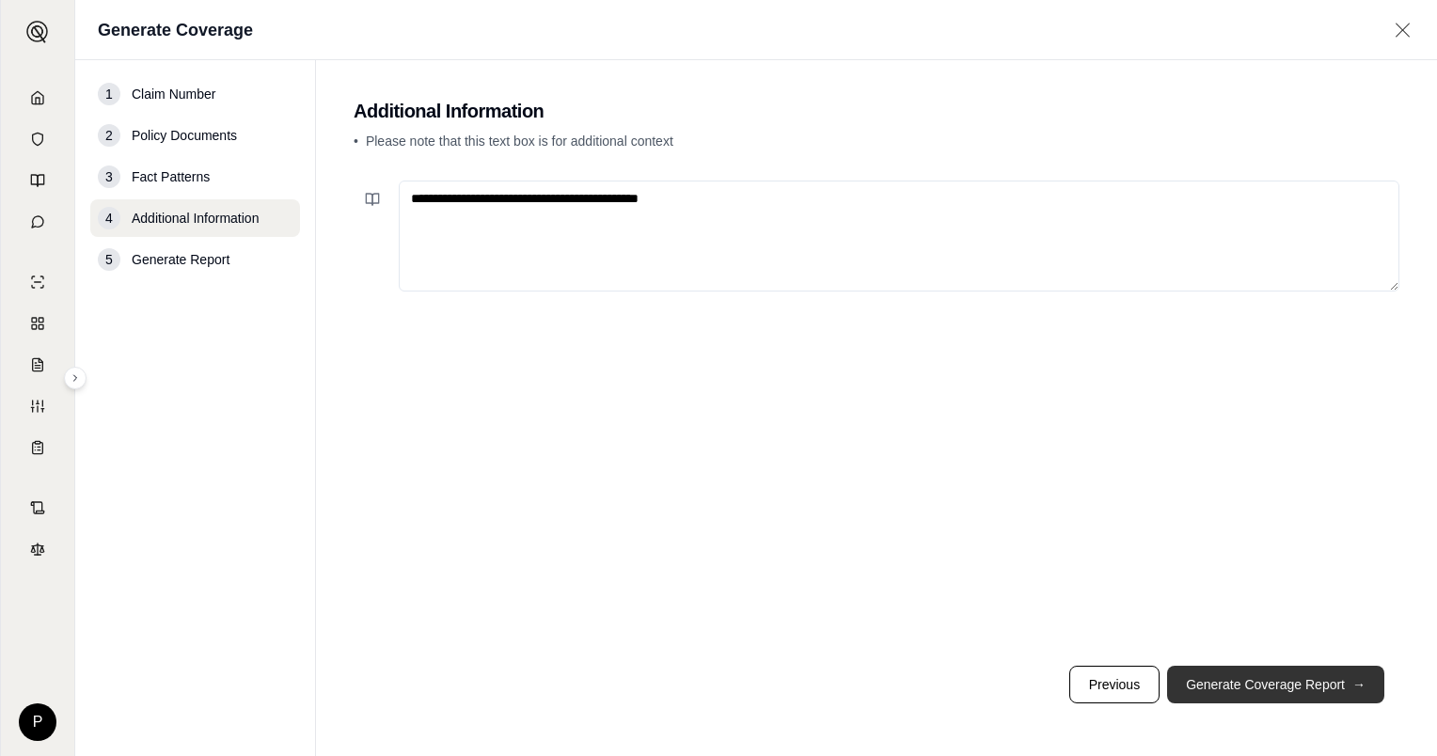
type textarea "**********"
click at [1250, 678] on button "Generate Coverage Report →" at bounding box center [1275, 685] width 217 height 38
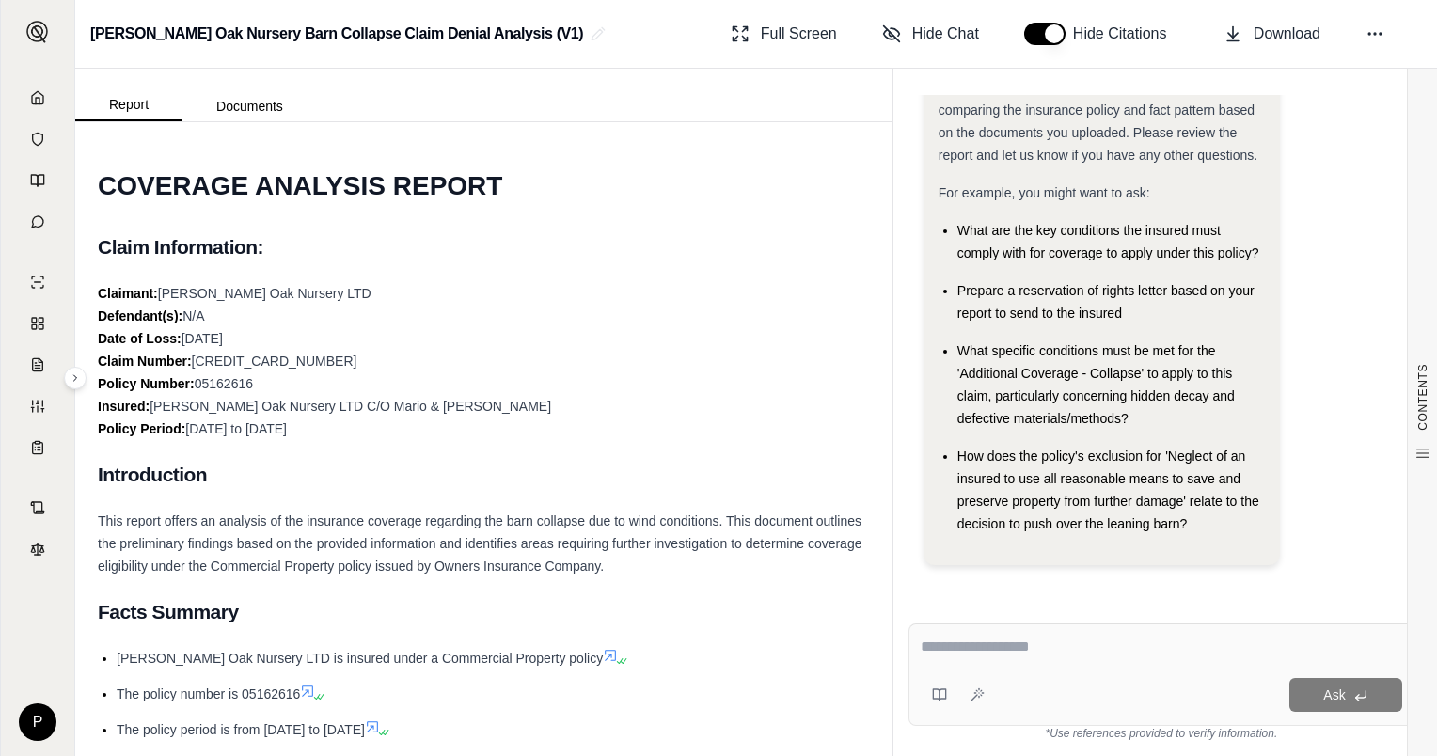
drag, startPoint x: 875, startPoint y: 182, endPoint x: 871, endPoint y: 210, distance: 28.5
click at [871, 210] on div "CONTENTS Table of Contents COVERAGE ANALYSIS REPORT Claim Information: Introduc…" at bounding box center [483, 439] width 817 height 634
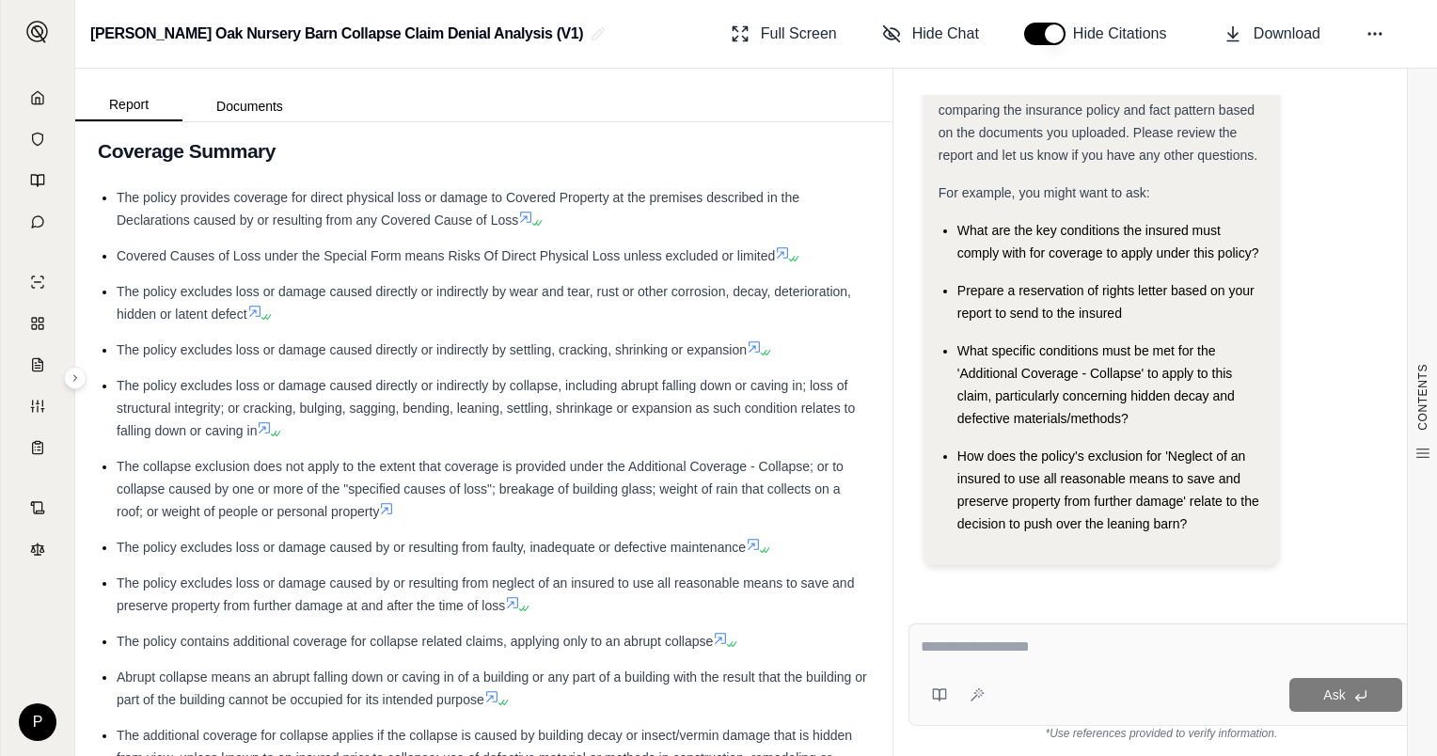
scroll to position [1132, 0]
